Goal: Find specific page/section: Find specific page/section

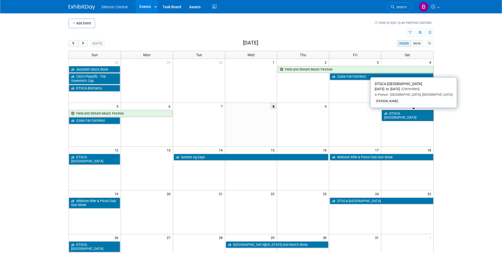
drag, startPoint x: 0, startPoint y: 0, endPoint x: 398, endPoint y: 114, distance: 413.6
click at [398, 114] on link "DTGCA [GEOGRAPHIC_DATA]" at bounding box center [407, 115] width 51 height 11
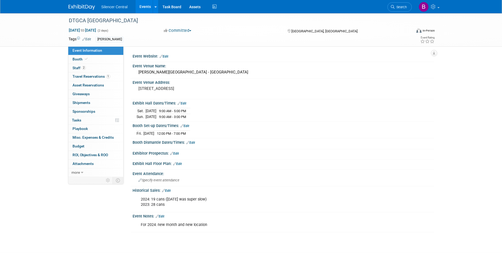
click at [86, 8] on img at bounding box center [82, 7] width 26 height 5
